Goal: Use online tool/utility

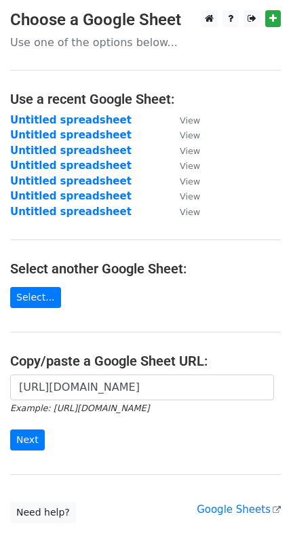
scroll to position [0, 311]
type input "[URL][DOMAIN_NAME]"
click at [30, 444] on input "Next" at bounding box center [27, 440] width 35 height 21
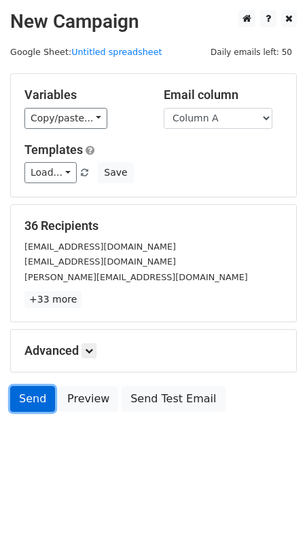
click at [21, 393] on link "Send" at bounding box center [32, 399] width 45 height 26
